Goal: Information Seeking & Learning: Check status

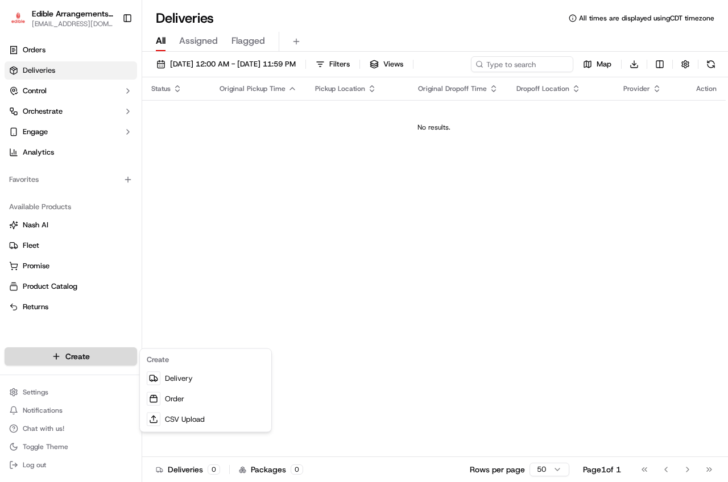
click at [122, 358] on html "Edible Arrangements - [GEOGRAPHIC_DATA][EMAIL_ADDRESS][DOMAIN_NAME] Toggle Side…" at bounding box center [364, 241] width 728 height 482
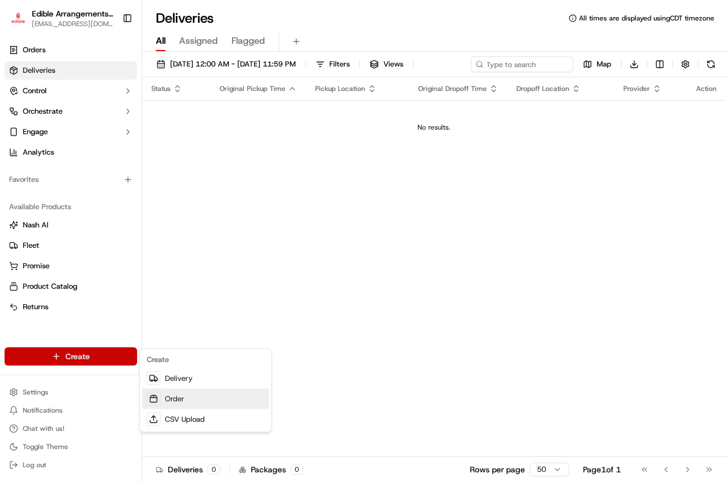
click at [185, 398] on link "Order" at bounding box center [205, 399] width 127 height 20
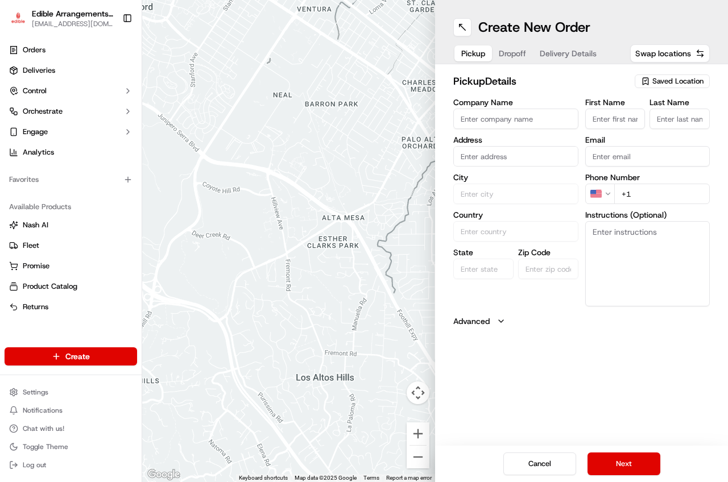
click at [657, 85] on span "Saved Location" at bounding box center [677, 81] width 51 height 10
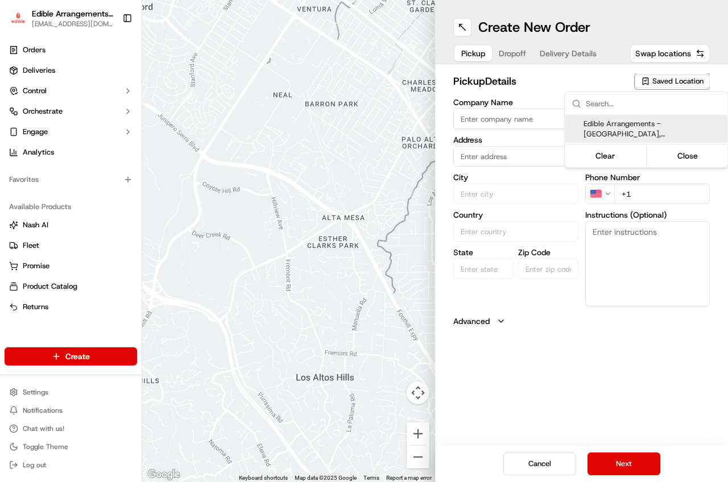
click at [631, 122] on span "Edible Arrangements - [GEOGRAPHIC_DATA], [GEOGRAPHIC_DATA] ([GEOGRAPHIC_DATA])" at bounding box center [653, 129] width 140 height 20
type input "Edible Arrangements - [GEOGRAPHIC_DATA], [GEOGRAPHIC_DATA]"
type input "[STREET_ADDRESS]"
type input "San Antonio"
type input "US"
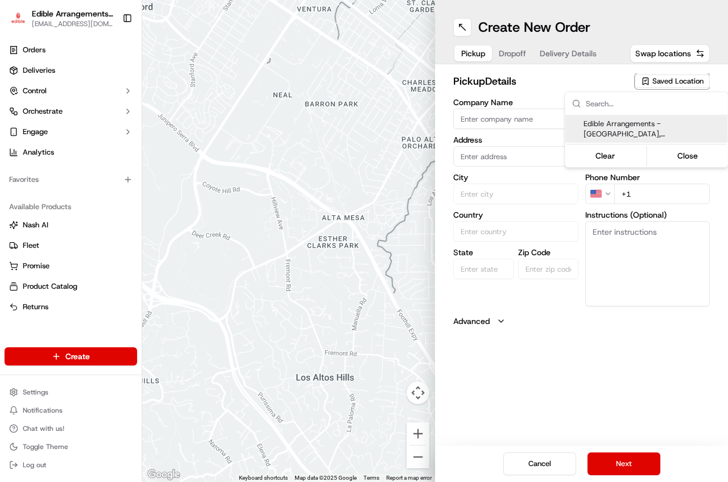
type input "[GEOGRAPHIC_DATA]"
type input "78224"
type input "[EMAIL_ADDRESS][DOMAIN_NAME]"
type input "[PHONE_NUMBER]"
type textarea "Please come inside the store to pick up the arrangement."
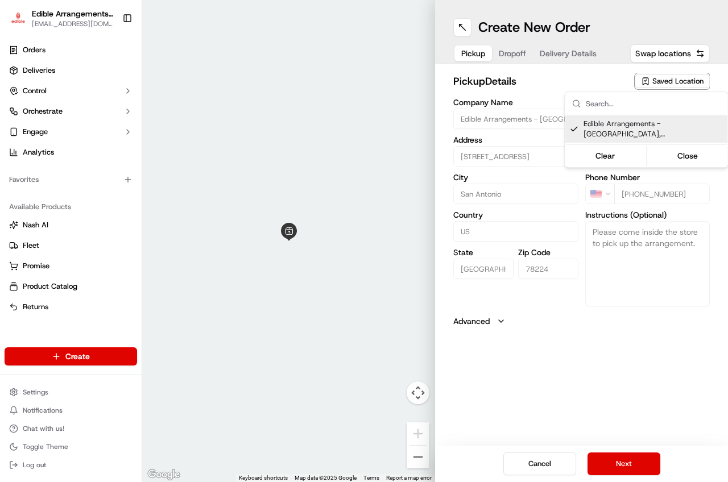
click at [634, 467] on html "Edible Arrangements - [GEOGRAPHIC_DATA][EMAIL_ADDRESS][DOMAIN_NAME] Toggle Side…" at bounding box center [364, 241] width 728 height 482
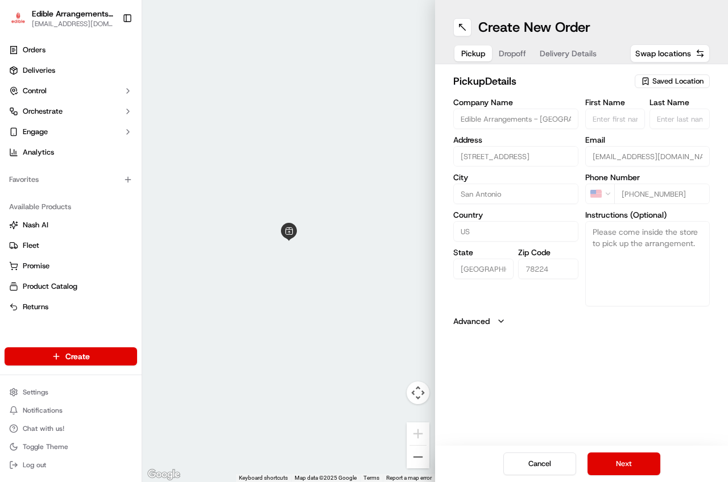
click at [634, 465] on button "Next" at bounding box center [623, 464] width 73 height 23
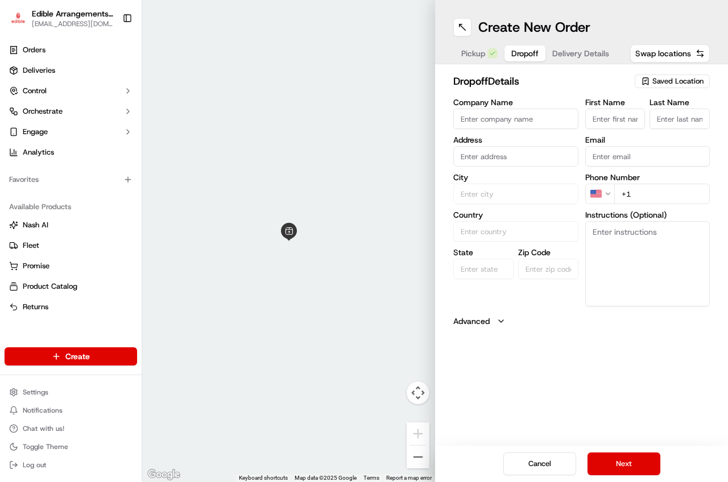
click at [514, 158] on input "text" at bounding box center [515, 156] width 125 height 20
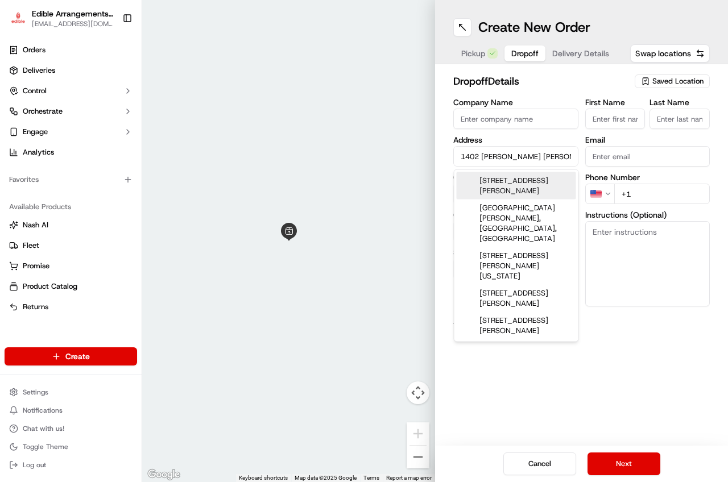
type input "1402 [PERSON_NAME] field"
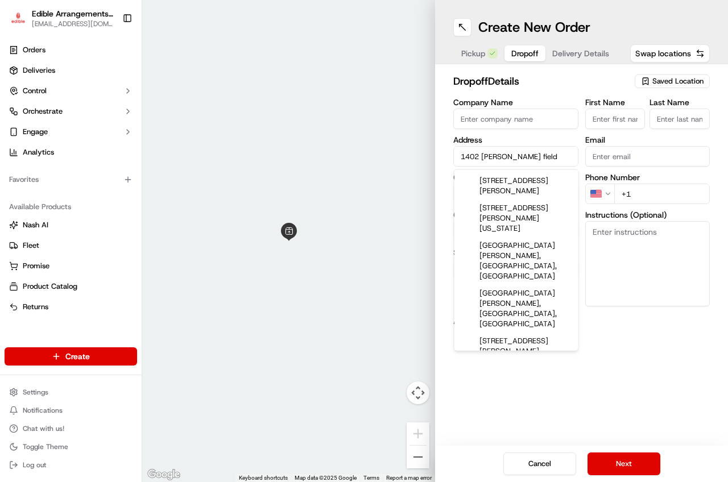
drag, startPoint x: 544, startPoint y: 156, endPoint x: 445, endPoint y: 155, distance: 99.0
click at [445, 155] on div "dropoff Details Saved Location Company Name Address [STREET_ADDRESS][PERSON_NAM…" at bounding box center [581, 200] width 293 height 272
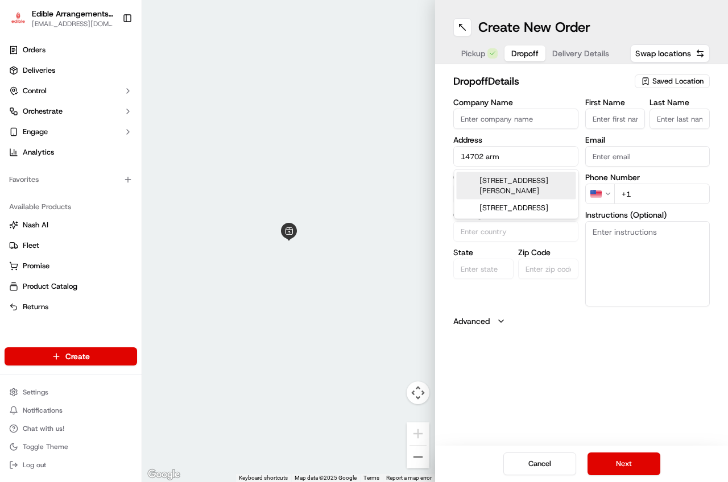
click at [473, 192] on div "[STREET_ADDRESS][PERSON_NAME]" at bounding box center [516, 185] width 119 height 27
type input "[STREET_ADDRESS][PERSON_NAME]"
type input "San Antonio"
type input "[GEOGRAPHIC_DATA]"
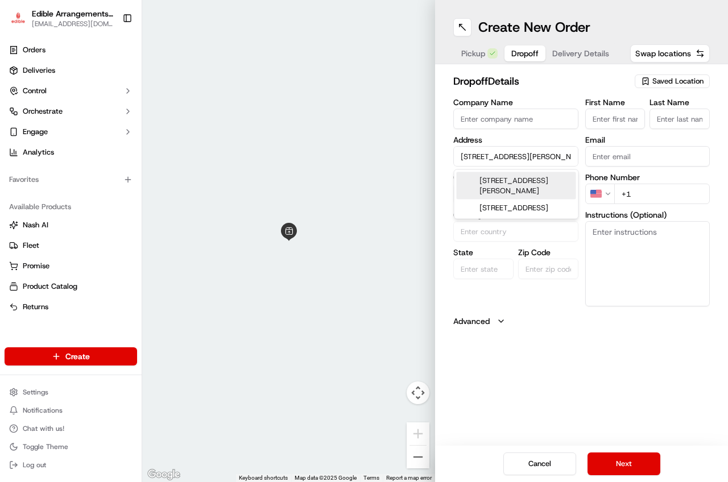
type input "78245"
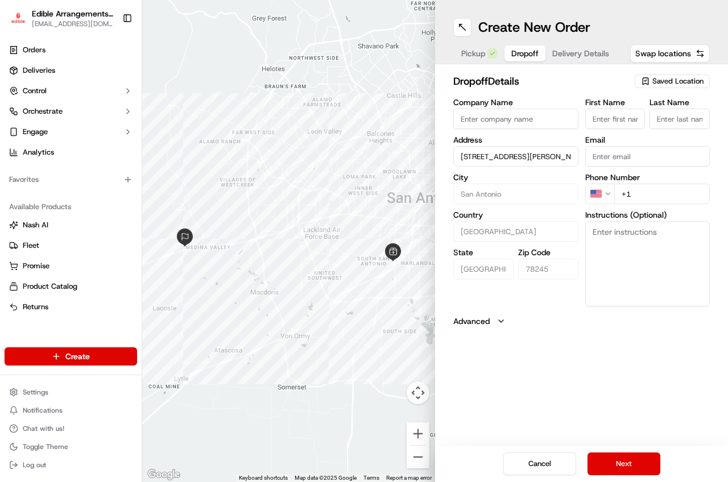
type input "[STREET_ADDRESS][PERSON_NAME]"
click at [529, 473] on button "Cancel" at bounding box center [539, 464] width 73 height 23
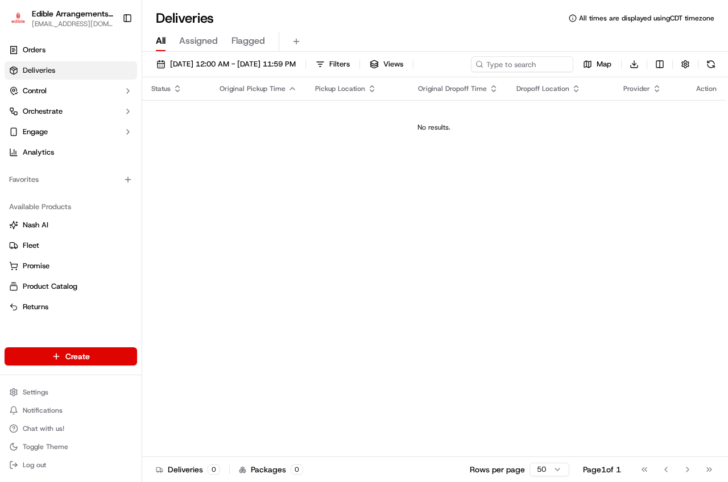
click at [35, 75] on span "Deliveries" at bounding box center [39, 70] width 32 height 10
click at [263, 63] on span "[DATE] 12:00 AM - [DATE] 11:59 PM" at bounding box center [233, 64] width 126 height 10
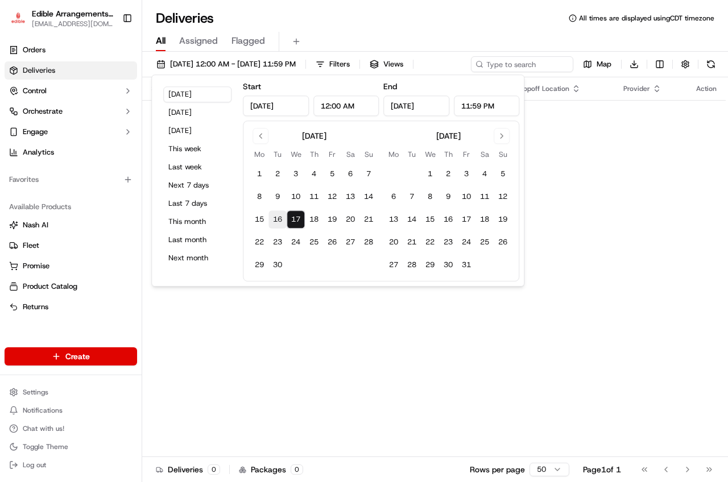
click at [277, 223] on button "16" at bounding box center [277, 219] width 18 height 18
type input "[DATE]"
click at [277, 223] on button "16" at bounding box center [277, 219] width 18 height 18
click at [286, 347] on div "Status Original Pickup Time Pickup Location Original Dropoff Time Dropoff Locat…" at bounding box center [433, 267] width 583 height 380
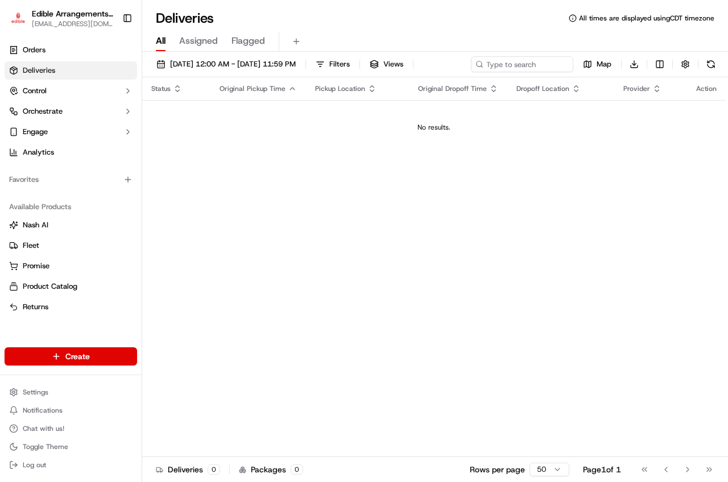
click at [67, 71] on link "Deliveries" at bounding box center [71, 70] width 132 height 18
click at [37, 51] on span "Orders" at bounding box center [34, 50] width 23 height 10
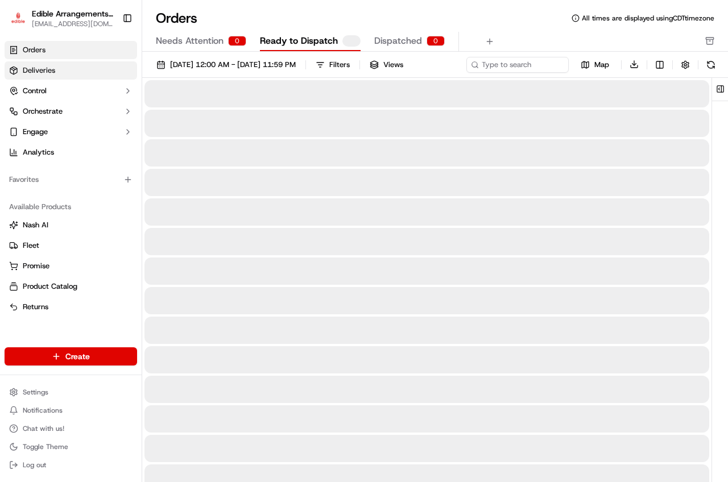
click at [44, 72] on span "Deliveries" at bounding box center [39, 70] width 32 height 10
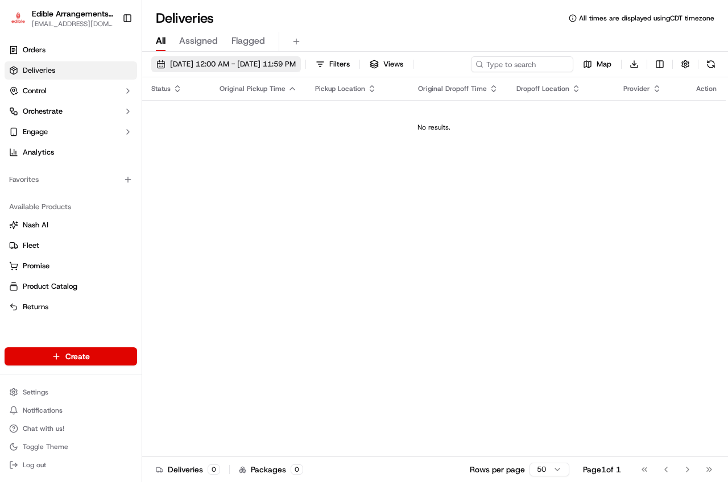
click at [252, 67] on span "[DATE] 12:00 AM - [DATE] 11:59 PM" at bounding box center [233, 64] width 126 height 10
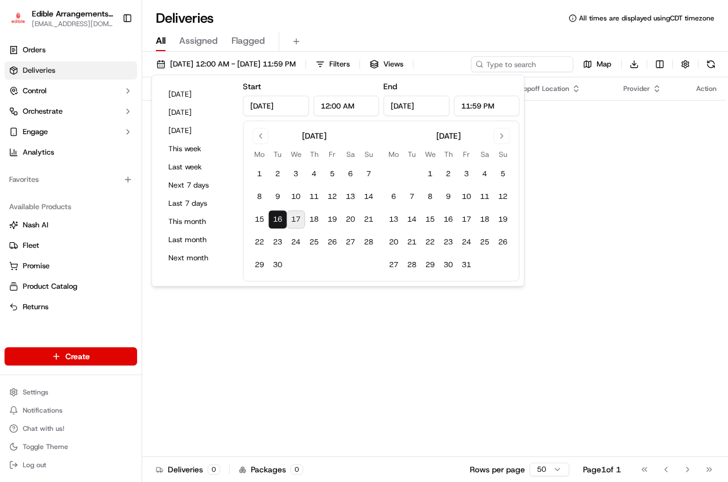
click at [279, 222] on button "16" at bounding box center [277, 219] width 18 height 18
click at [279, 223] on button "16" at bounding box center [277, 219] width 18 height 18
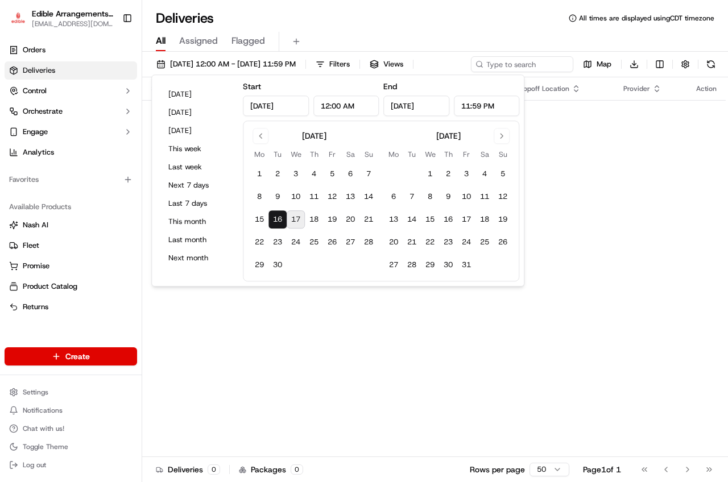
click at [347, 303] on div "Status Original Pickup Time Pickup Location Original Dropoff Time Dropoff Locat…" at bounding box center [433, 267] width 583 height 380
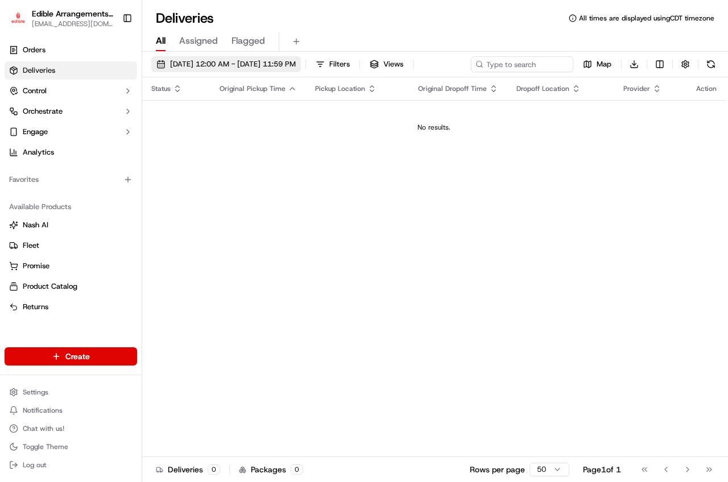
click at [193, 69] on span "[DATE] 12:00 AM - [DATE] 11:59 PM" at bounding box center [233, 64] width 126 height 10
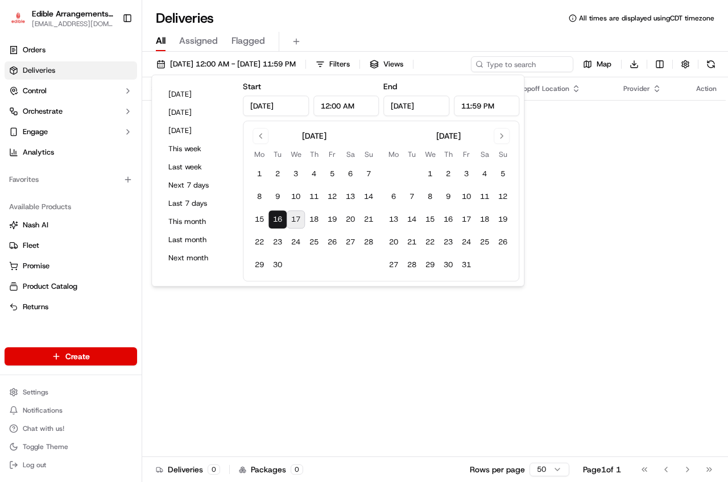
click at [278, 219] on button "16" at bounding box center [277, 219] width 18 height 18
click at [346, 293] on div "Status Original Pickup Time Pickup Location Original Dropoff Time Dropoff Locat…" at bounding box center [433, 267] width 583 height 380
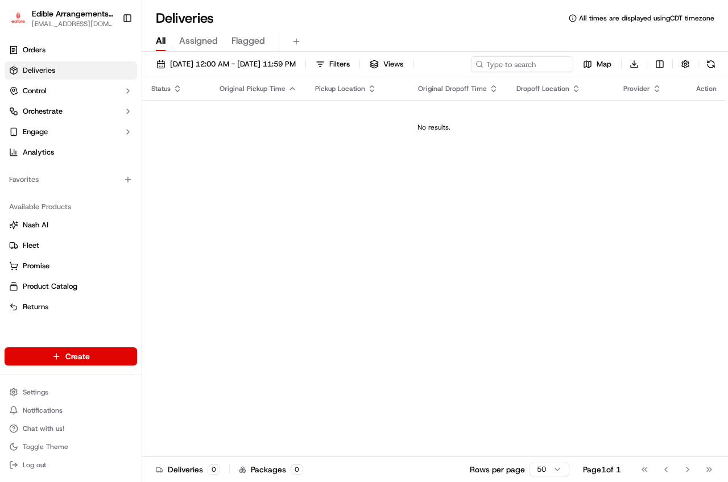
click at [253, 92] on span "Original Pickup Time" at bounding box center [253, 88] width 66 height 9
click at [277, 69] on button "[DATE] 12:00 AM - [DATE] 11:59 PM" at bounding box center [226, 64] width 150 height 16
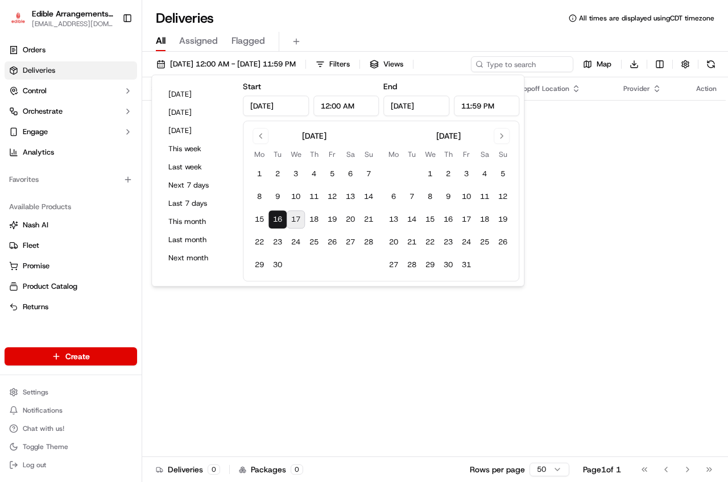
click at [97, 77] on link "Deliveries" at bounding box center [71, 70] width 132 height 18
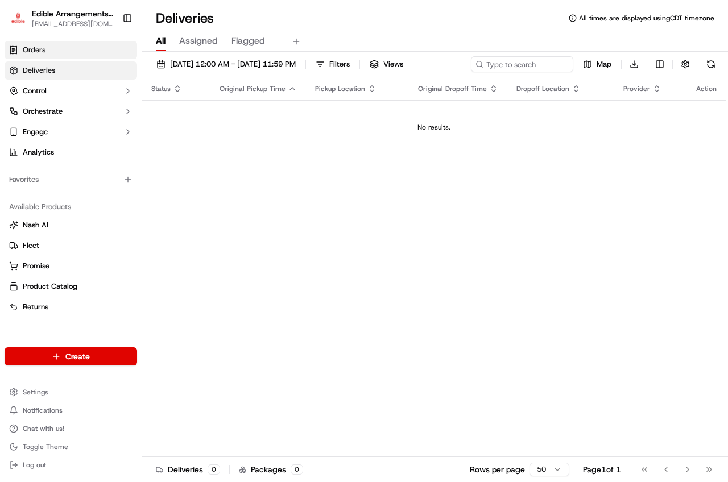
click at [72, 52] on link "Orders" at bounding box center [71, 50] width 132 height 18
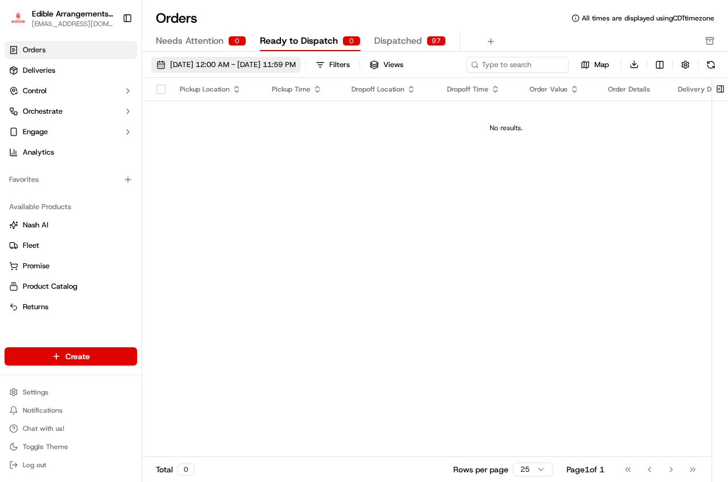
click at [301, 72] on button "[DATE] 12:00 AM - [DATE] 11:59 PM" at bounding box center [226, 65] width 150 height 16
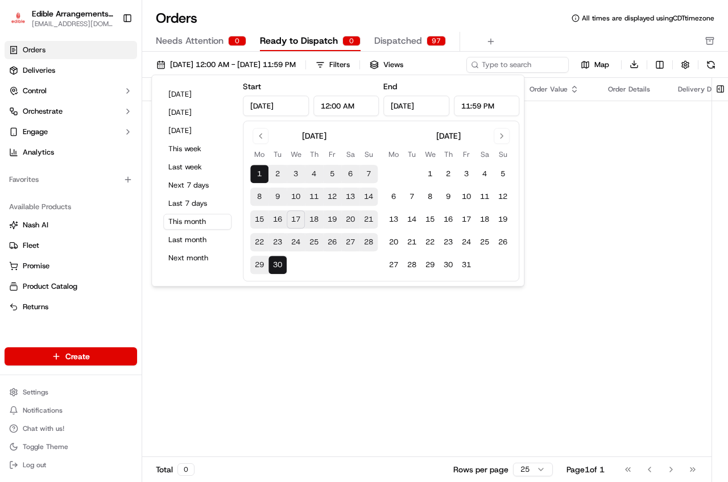
click at [280, 225] on button "16" at bounding box center [277, 219] width 18 height 18
type input "[DATE]"
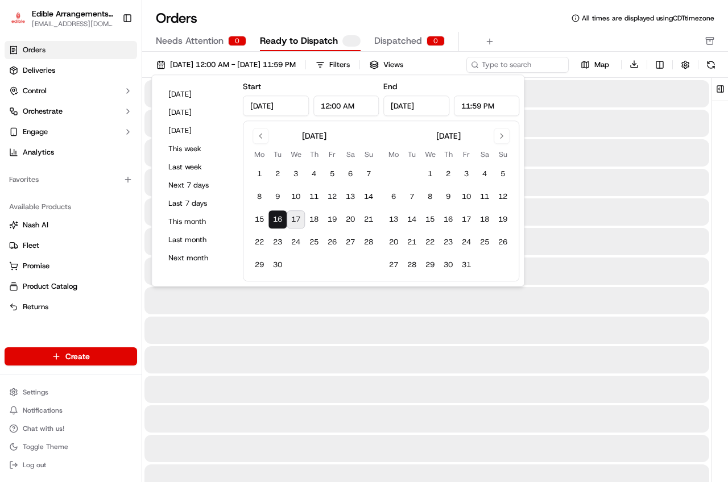
click at [280, 225] on button "16" at bounding box center [277, 219] width 18 height 18
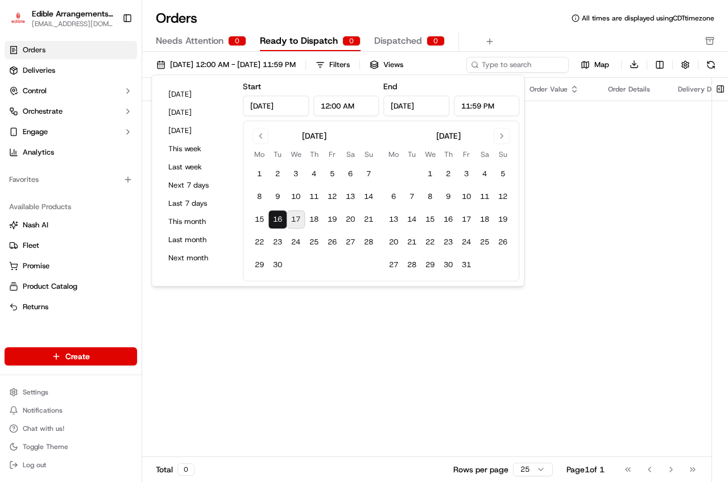
click at [299, 339] on div "Pickup Location Pickup Time Dropoff Location Dropoff Time Order Value Order Det…" at bounding box center [506, 268] width 728 height 380
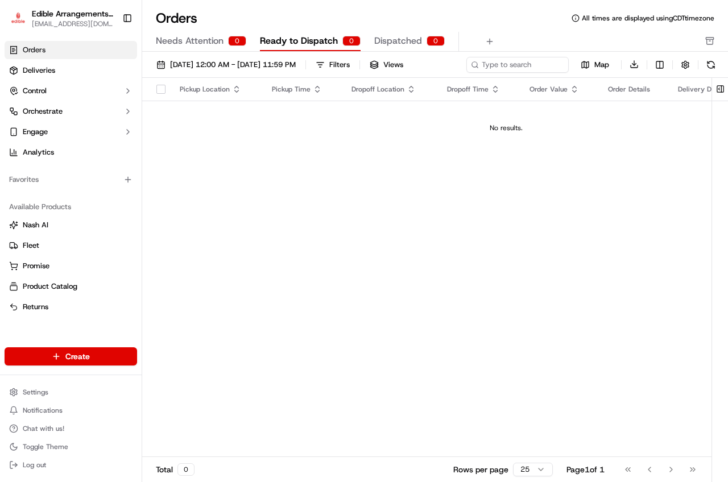
click at [300, 74] on div "[DATE] 12:00 AM - [DATE] 11:59 PM Filters Views Map Download" at bounding box center [435, 67] width 586 height 22
click at [300, 70] on button "[DATE] 12:00 AM - [DATE] 11:59 PM" at bounding box center [226, 65] width 150 height 16
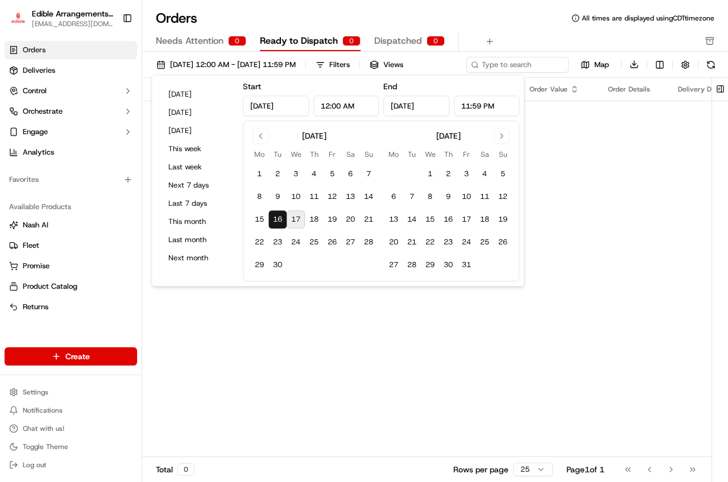
click at [279, 214] on button "16" at bounding box center [277, 219] width 18 height 18
click at [276, 215] on button "16" at bounding box center [277, 219] width 18 height 18
click at [291, 217] on button "17" at bounding box center [296, 219] width 18 height 18
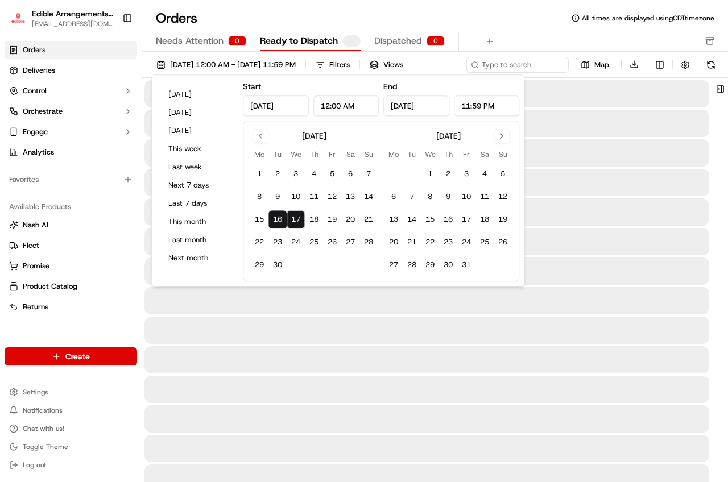
type input "[DATE]"
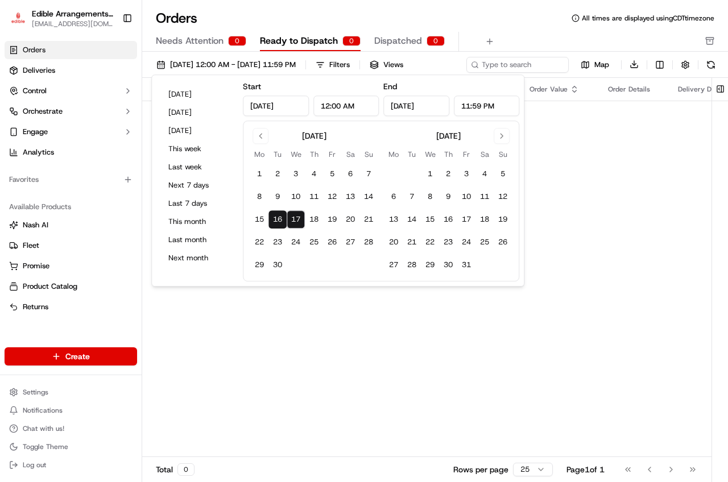
click at [291, 336] on div "Pickup Location Pickup Time Dropoff Location Dropoff Time Order Value Order Det…" at bounding box center [506, 268] width 728 height 380
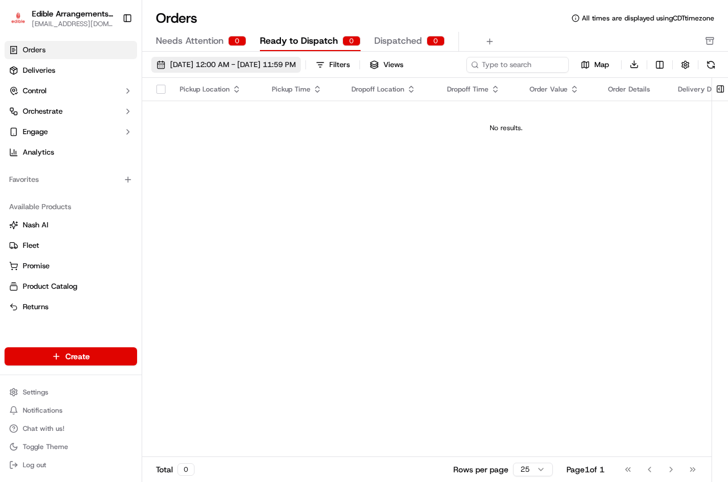
click at [266, 66] on span "[DATE] 12:00 AM - [DATE] 11:59 PM" at bounding box center [233, 65] width 126 height 10
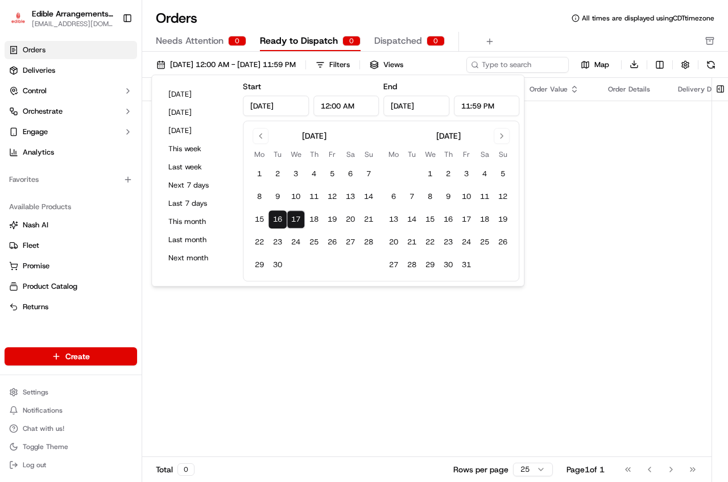
click at [317, 39] on span "Ready to Dispatch" at bounding box center [299, 41] width 78 height 14
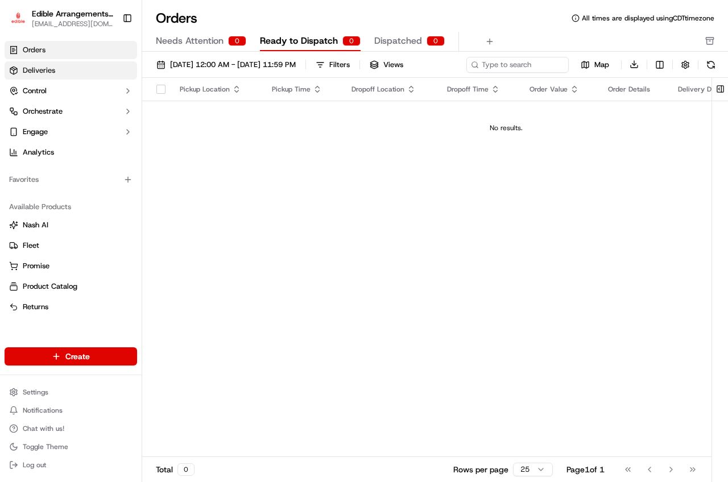
click at [61, 72] on link "Deliveries" at bounding box center [71, 70] width 132 height 18
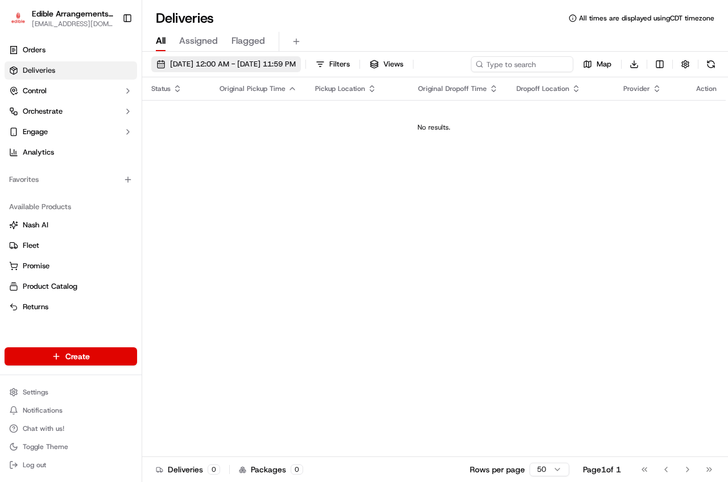
click at [293, 66] on span "[DATE] 12:00 AM - [DATE] 11:59 PM" at bounding box center [233, 64] width 126 height 10
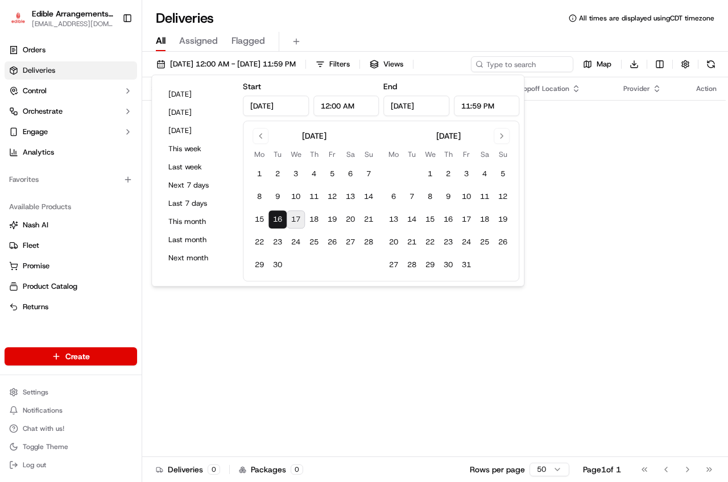
click at [280, 228] on button "16" at bounding box center [277, 219] width 18 height 18
click at [286, 221] on button "16" at bounding box center [277, 219] width 18 height 18
click at [300, 221] on button "17" at bounding box center [296, 219] width 18 height 18
type input "[DATE]"
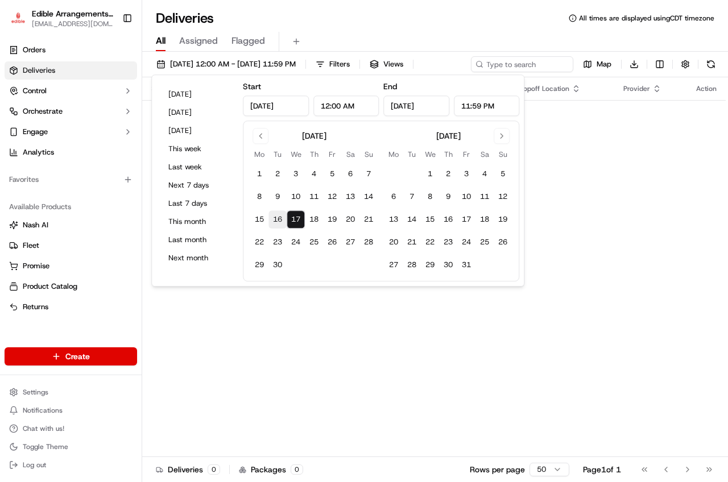
click at [271, 215] on button "16" at bounding box center [277, 219] width 18 height 18
type input "[DATE]"
click at [280, 310] on div "Status Original Pickup Time Pickup Location Original Dropoff Time Dropoff Locat…" at bounding box center [433, 267] width 583 height 380
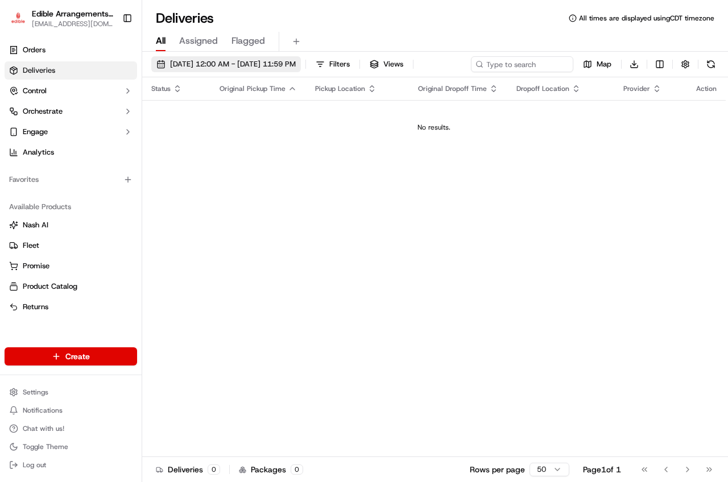
click at [268, 67] on span "[DATE] 12:00 AM - [DATE] 11:59 PM" at bounding box center [233, 64] width 126 height 10
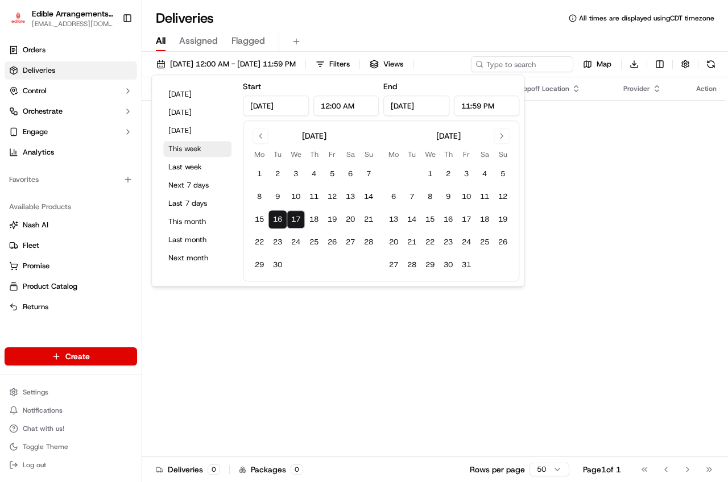
click at [196, 151] on button "This week" at bounding box center [197, 149] width 68 height 16
type input "[DATE]"
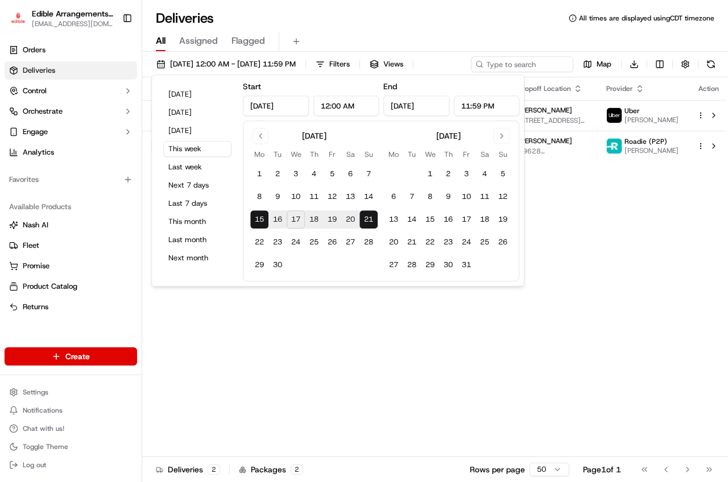
click at [275, 349] on div "Status Original Pickup Time Pickup Location Original Dropoff Time Dropoff Locat…" at bounding box center [435, 267] width 587 height 380
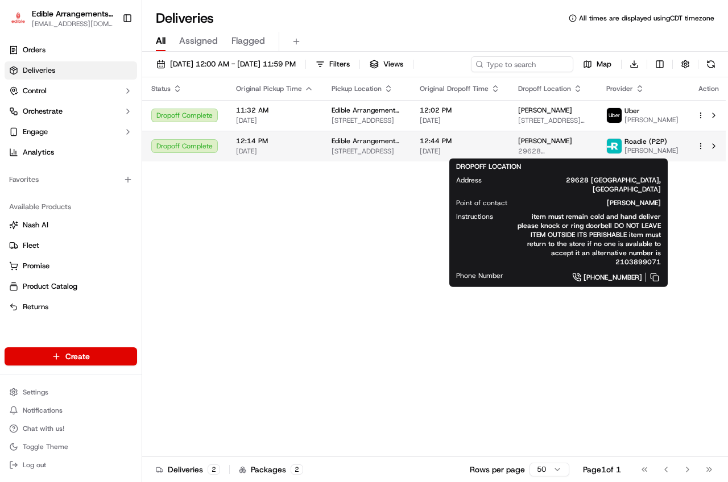
click at [544, 136] on span "[PERSON_NAME]" at bounding box center [545, 140] width 54 height 9
